Goal: Task Accomplishment & Management: Complete application form

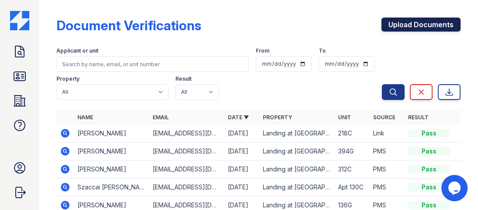
click at [394, 23] on link "Upload Documents" at bounding box center [421, 25] width 79 height 14
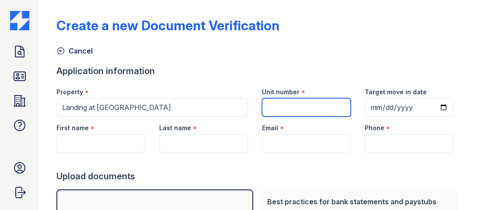
click at [290, 105] on input "Unit number" at bounding box center [306, 107] width 89 height 18
type input "282g"
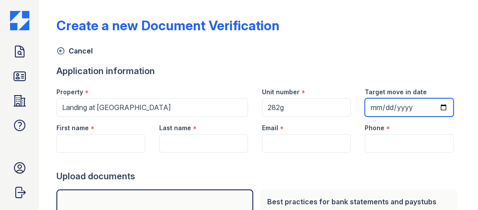
click at [371, 108] on input "Target move in date" at bounding box center [409, 107] width 89 height 18
type input "2025-09-05"
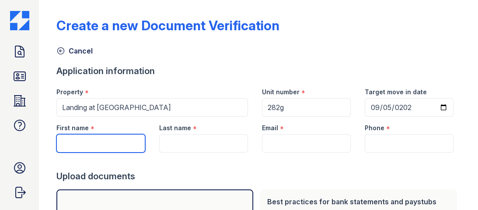
click at [116, 139] on input "First name" at bounding box center [100, 143] width 89 height 18
type input "Alicia"
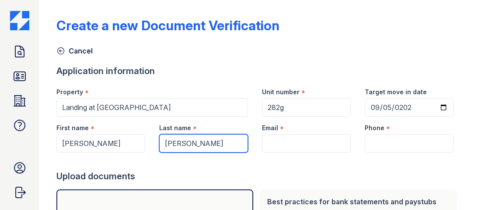
type input "Quintero"
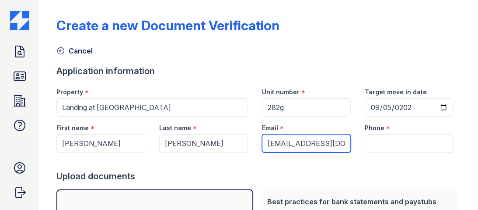
scroll to position [0, 1]
type input "vivianaq10@icloud.com"
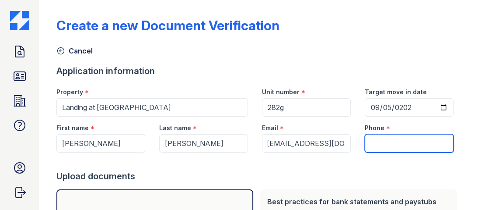
click at [367, 147] on input "Phone" at bounding box center [409, 143] width 89 height 18
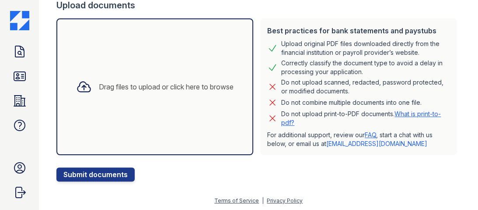
scroll to position [172, 0]
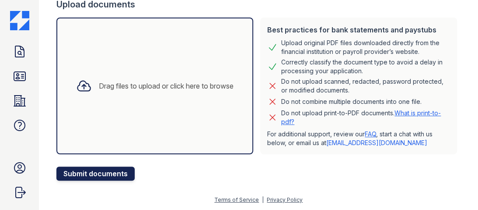
type input "214-900-8094"
click at [125, 172] on button "Submit documents" at bounding box center [95, 173] width 78 height 14
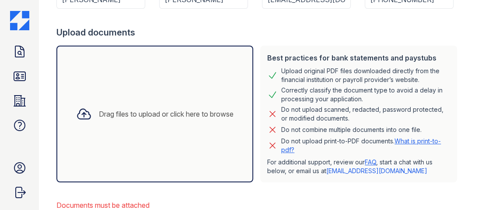
scroll to position [210, 0]
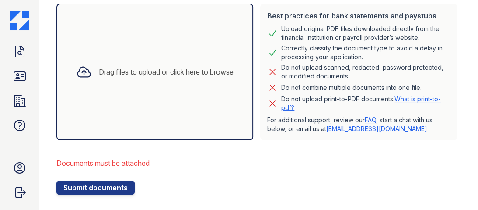
click at [81, 72] on icon at bounding box center [84, 72] width 16 height 16
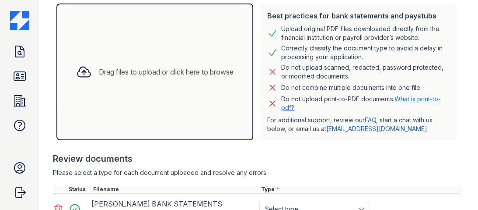
click at [83, 73] on icon at bounding box center [84, 72] width 16 height 16
click at [81, 70] on icon at bounding box center [84, 72] width 16 height 16
click at [80, 74] on icon at bounding box center [84, 72] width 13 height 10
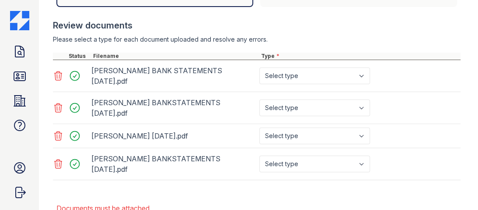
scroll to position [350, 0]
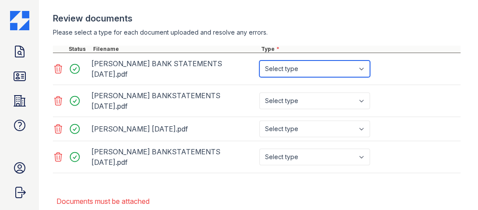
click at [291, 64] on select "Select type Paystub Bank Statement Offer Letter Tax Documents Benefit Award Let…" at bounding box center [314, 68] width 111 height 17
select select "bank_statement"
click at [259, 60] on select "Select type Paystub Bank Statement Offer Letter Tax Documents Benefit Award Let…" at bounding box center [314, 68] width 111 height 17
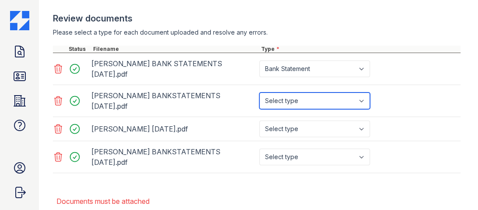
drag, startPoint x: 301, startPoint y: 88, endPoint x: 301, endPoint y: 92, distance: 4.4
click at [301, 92] on select "Select type Paystub Bank Statement Offer Letter Tax Documents Benefit Award Let…" at bounding box center [314, 100] width 111 height 17
select select "bank_statement"
click at [259, 92] on select "Select type Paystub Bank Statement Offer Letter Tax Documents Benefit Award Let…" at bounding box center [314, 100] width 111 height 17
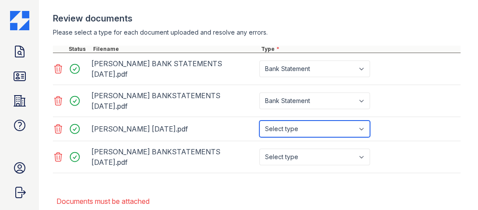
click at [305, 120] on select "Select type Paystub Bank Statement Offer Letter Tax Documents Benefit Award Let…" at bounding box center [314, 128] width 111 height 17
select select "bank_statement"
click at [259, 120] on select "Select type Paystub Bank Statement Offer Letter Tax Documents Benefit Award Let…" at bounding box center [314, 128] width 111 height 17
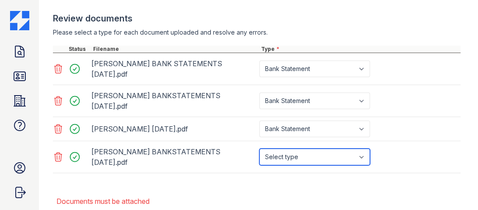
drag, startPoint x: 306, startPoint y: 128, endPoint x: 306, endPoint y: 135, distance: 6.6
click at [305, 148] on select "Select type Paystub Bank Statement Offer Letter Tax Documents Benefit Award Let…" at bounding box center [314, 156] width 111 height 17
click at [306, 148] on select "Select type Paystub Bank Statement Offer Letter Tax Documents Benefit Award Let…" at bounding box center [314, 156] width 111 height 17
select select "bank_statement"
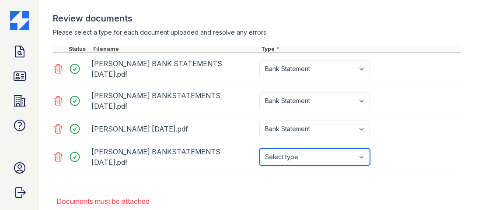
click at [259, 148] on select "Select type Paystub Bank Statement Offer Letter Tax Documents Benefit Award Let…" at bounding box center [314, 156] width 111 height 17
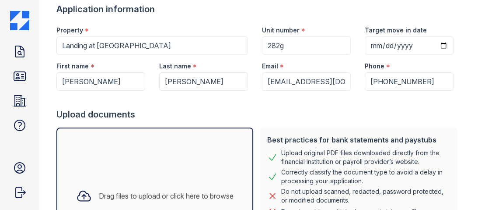
scroll to position [70, 0]
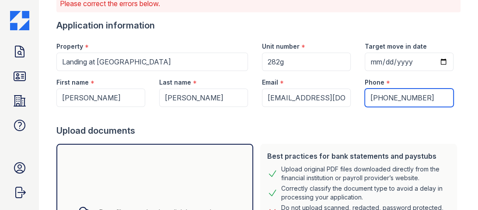
click at [390, 100] on input "+12149008094" at bounding box center [409, 97] width 89 height 18
drag, startPoint x: 396, startPoint y: 95, endPoint x: 219, endPoint y: 116, distance: 177.6
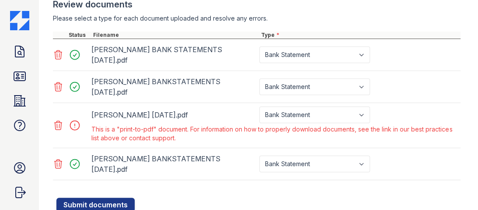
scroll to position [370, 0]
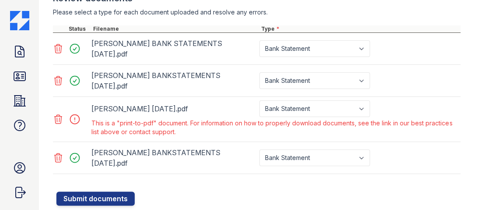
type input "2149008094"
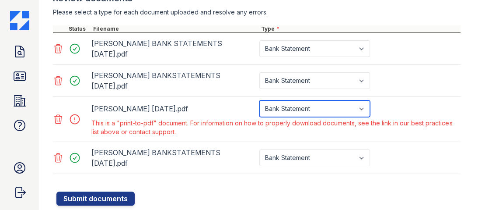
click at [323, 100] on select "Paystub Bank Statement Offer Letter Tax Documents Benefit Award Letter Investme…" at bounding box center [314, 108] width 111 height 17
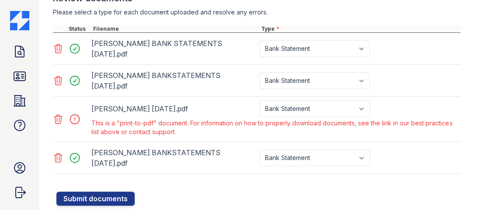
click at [57, 115] on icon at bounding box center [58, 119] width 7 height 9
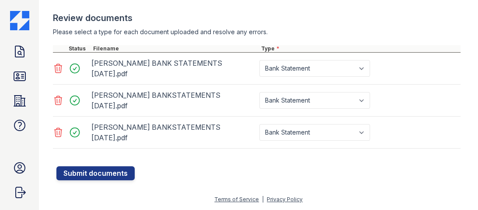
scroll to position [326, 0]
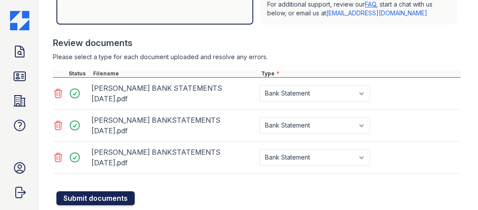
click at [78, 191] on button "Submit documents" at bounding box center [95, 198] width 78 height 14
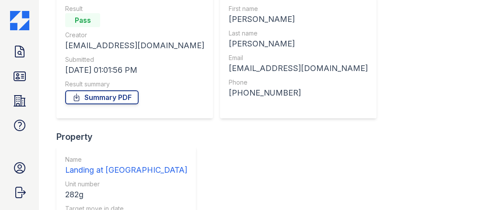
scroll to position [105, 0]
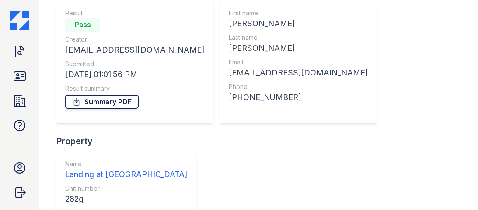
click at [119, 102] on link "Summary PDF" at bounding box center [102, 102] width 74 height 14
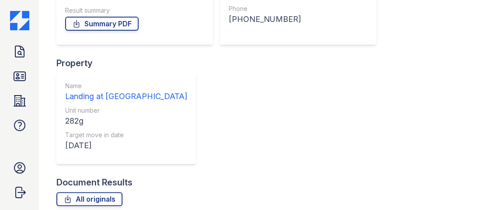
scroll to position [183, 0]
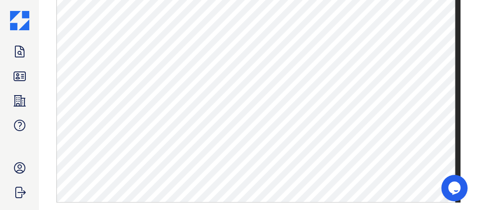
scroll to position [515, 0]
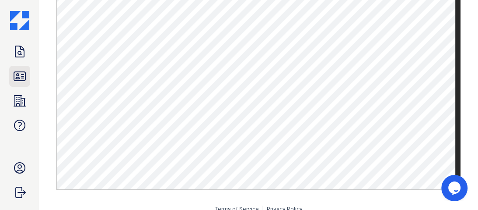
click at [21, 80] on icon at bounding box center [19, 76] width 11 height 9
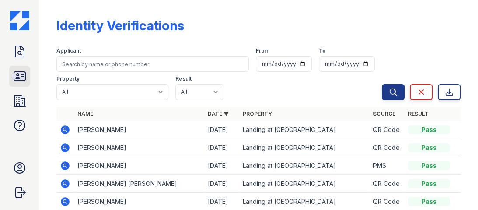
click at [22, 81] on icon at bounding box center [20, 76] width 14 height 14
click at [22, 75] on icon at bounding box center [20, 76] width 14 height 14
click at [22, 79] on icon at bounding box center [20, 76] width 14 height 14
click at [19, 76] on icon at bounding box center [20, 76] width 14 height 14
click at [19, 74] on icon at bounding box center [20, 76] width 14 height 14
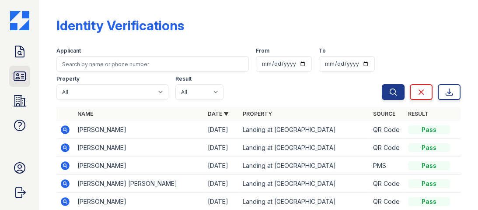
click at [24, 78] on icon at bounding box center [20, 76] width 14 height 14
click at [23, 81] on icon at bounding box center [19, 76] width 11 height 9
click at [24, 74] on icon at bounding box center [20, 76] width 14 height 14
click at [21, 76] on icon at bounding box center [19, 76] width 11 height 9
click at [15, 79] on icon at bounding box center [20, 76] width 14 height 14
